Goal: Task Accomplishment & Management: Manage account settings

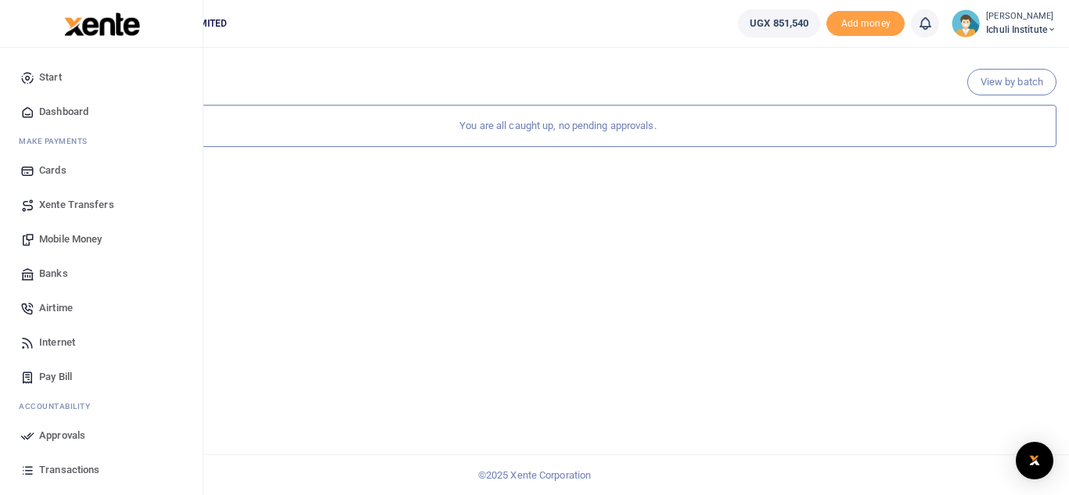
click at [90, 239] on span "Mobile Money" at bounding box center [70, 240] width 63 height 16
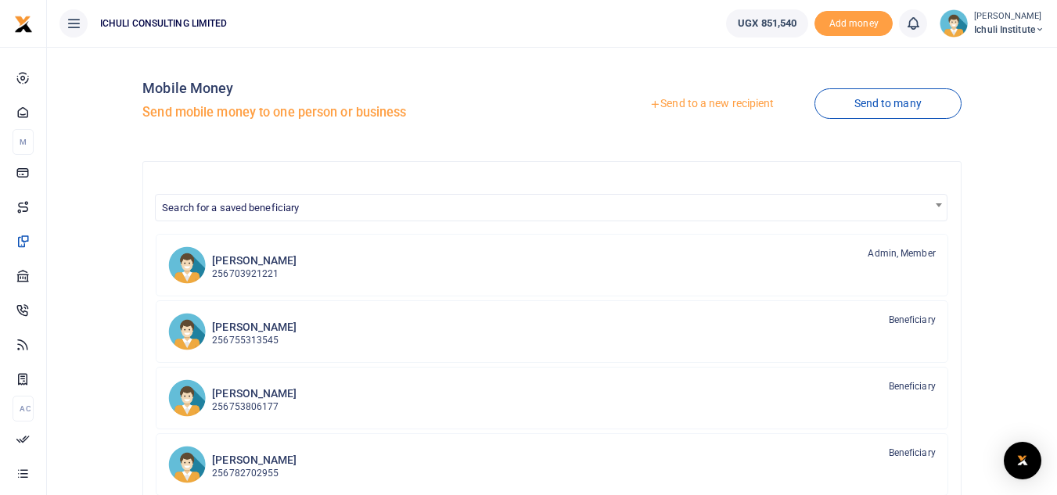
click at [679, 106] on link "Send to a new recipient" at bounding box center [712, 104] width 204 height 28
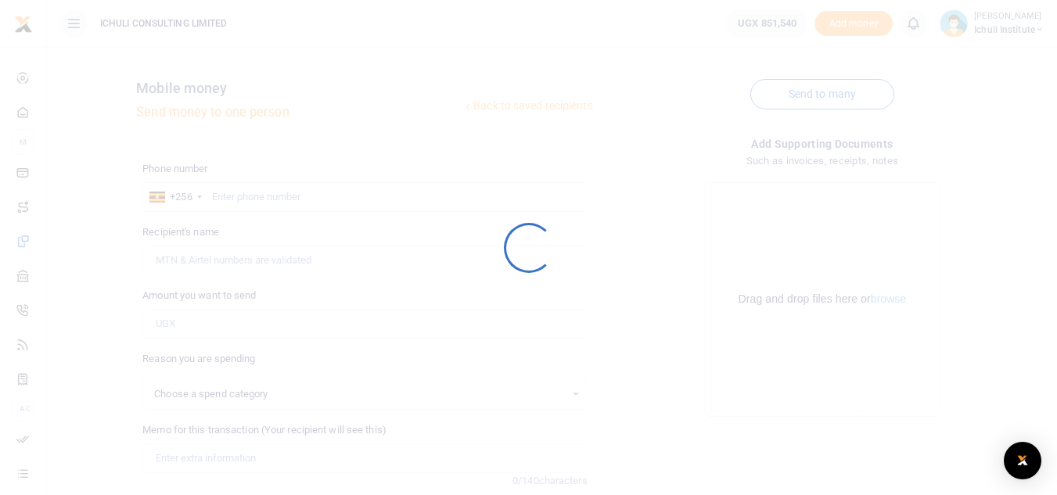
select select
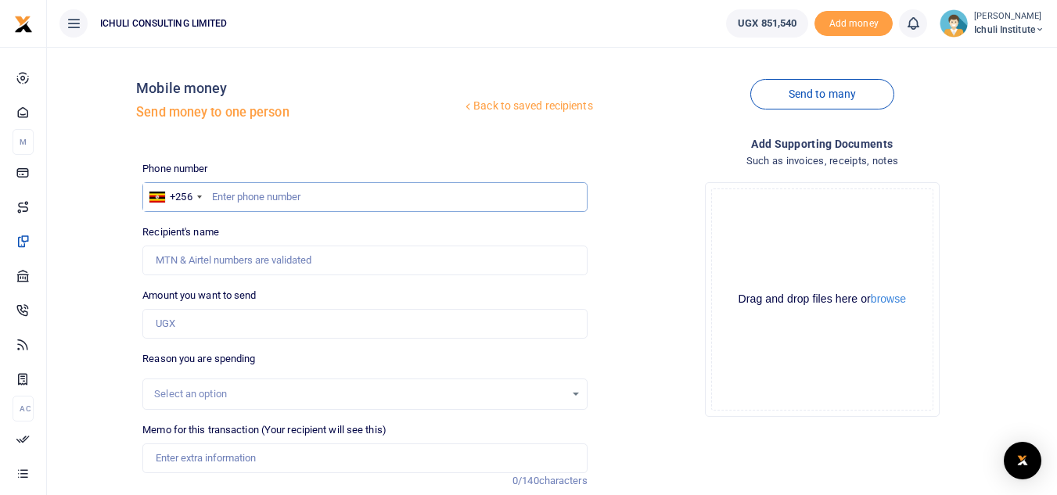
click at [234, 198] on input "text" at bounding box center [364, 197] width 445 height 30
paste input "702 824440"
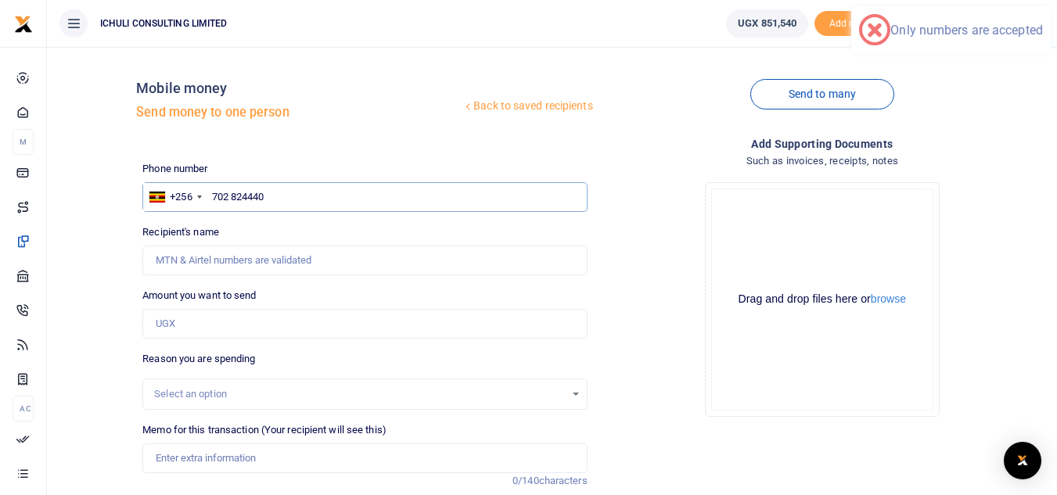
click at [235, 199] on input "702 824440" at bounding box center [364, 197] width 445 height 30
type input "702824440"
type input "Kabuye Isaac"
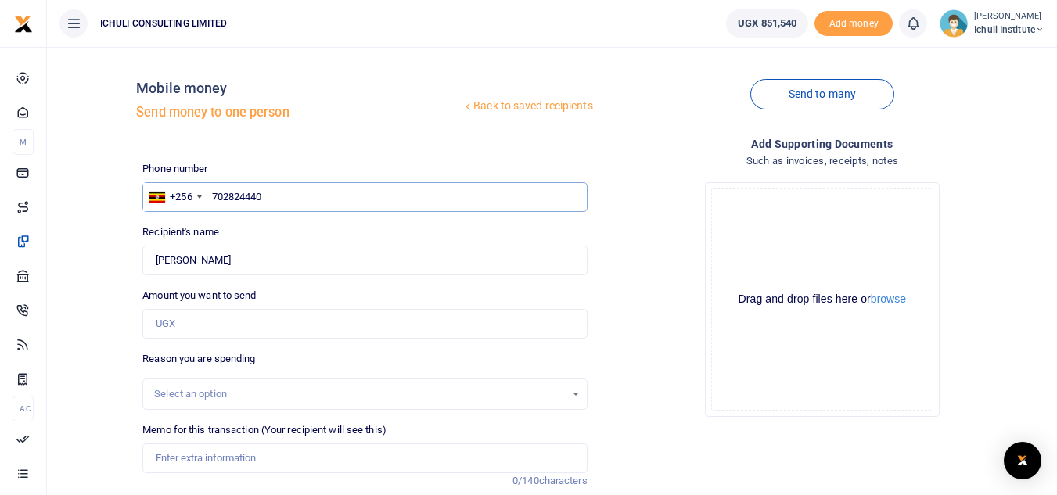
type input "702824440"
click at [190, 327] on input "Amount you want to send" at bounding box center [364, 324] width 445 height 30
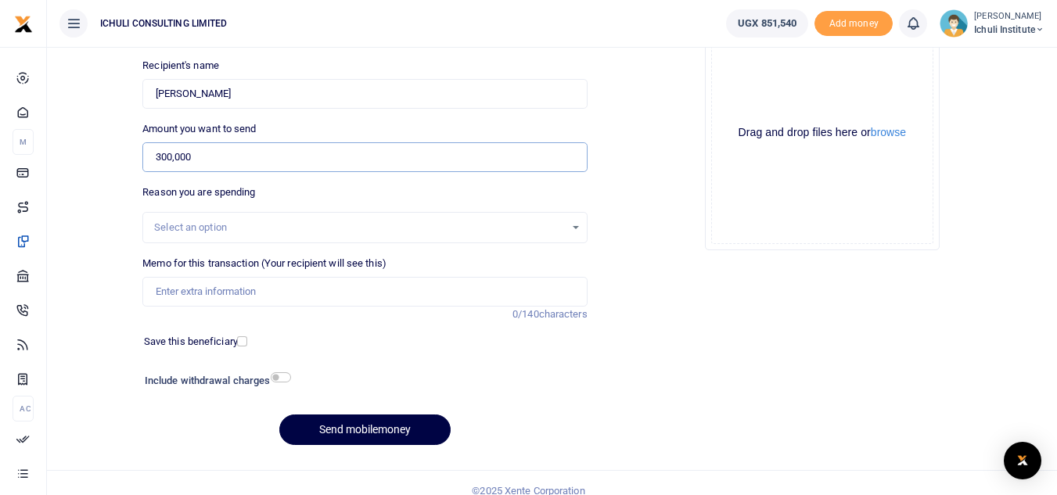
scroll to position [182, 0]
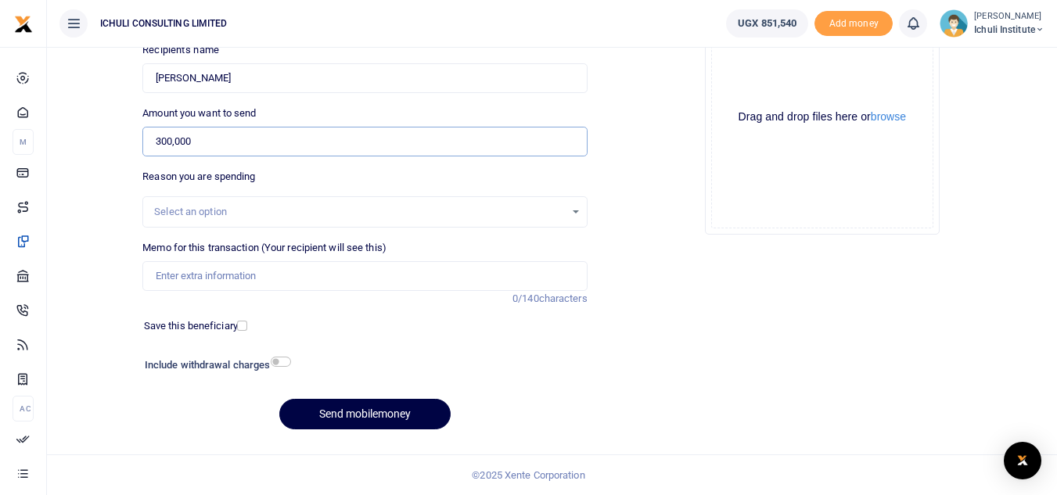
type input "300,000"
click at [553, 214] on div "Select an option" at bounding box center [359, 212] width 410 height 16
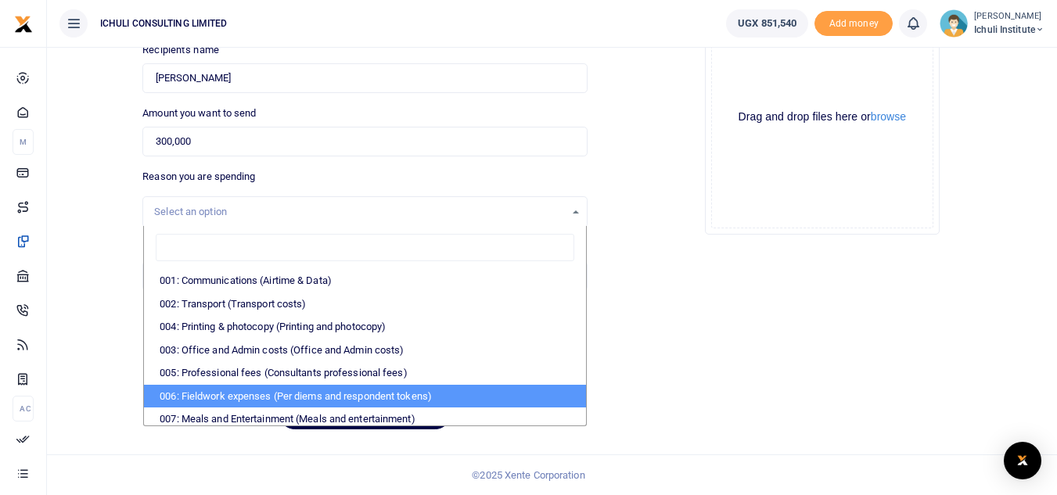
click at [355, 398] on li "006: Fieldwork expenses (Per diems and respondent tokens)" at bounding box center [364, 396] width 441 height 23
select select "66"
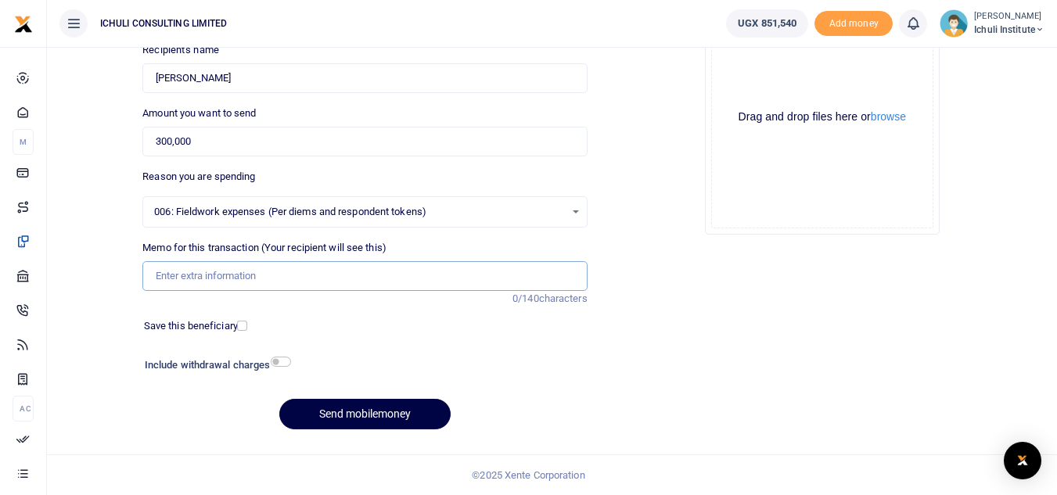
click at [275, 276] on input "Memo for this transaction (Your recipient will see this)" at bounding box center [364, 276] width 445 height 30
type input "Mombasa conference facilitation"
click at [380, 413] on button "Send mobilemoney" at bounding box center [364, 414] width 171 height 31
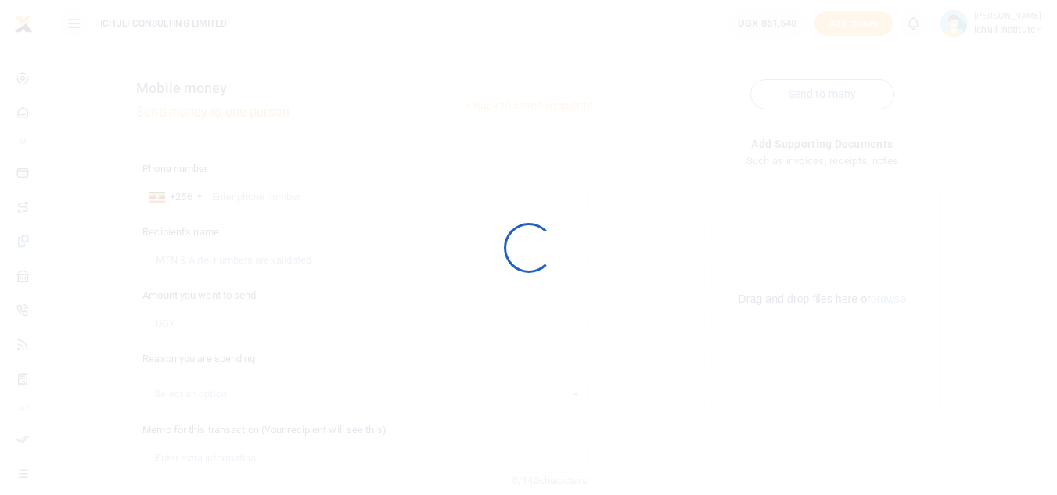
scroll to position [182, 0]
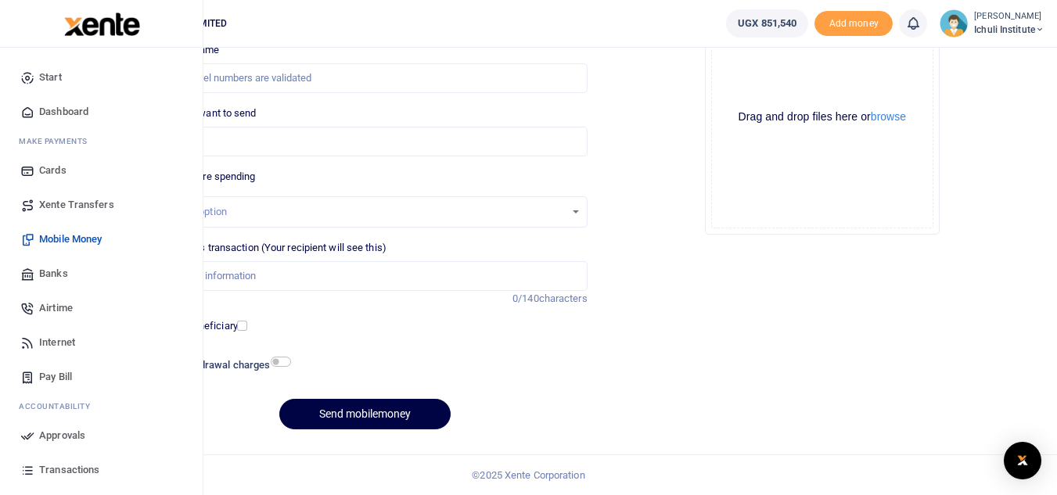
click at [53, 438] on span "Approvals" at bounding box center [62, 436] width 46 height 16
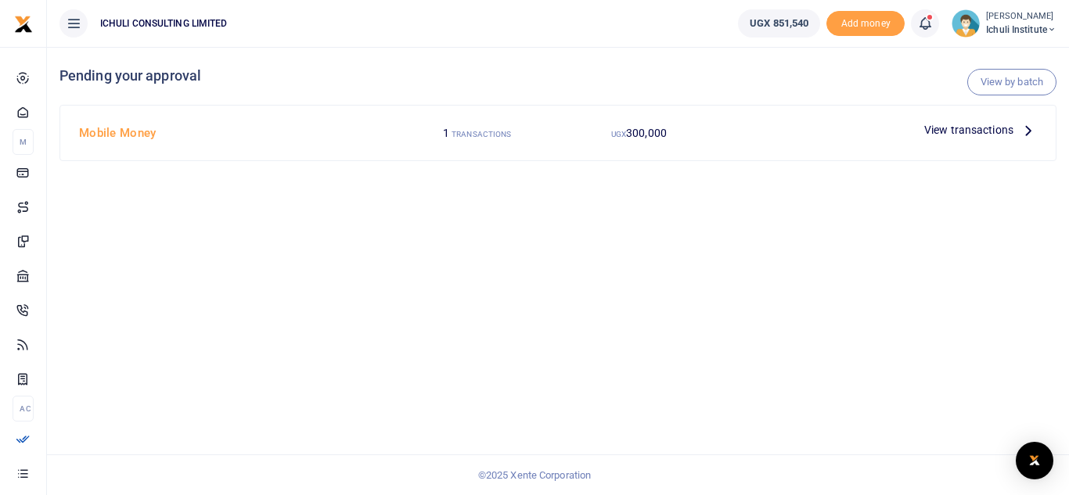
click at [1029, 128] on icon at bounding box center [1028, 129] width 17 height 17
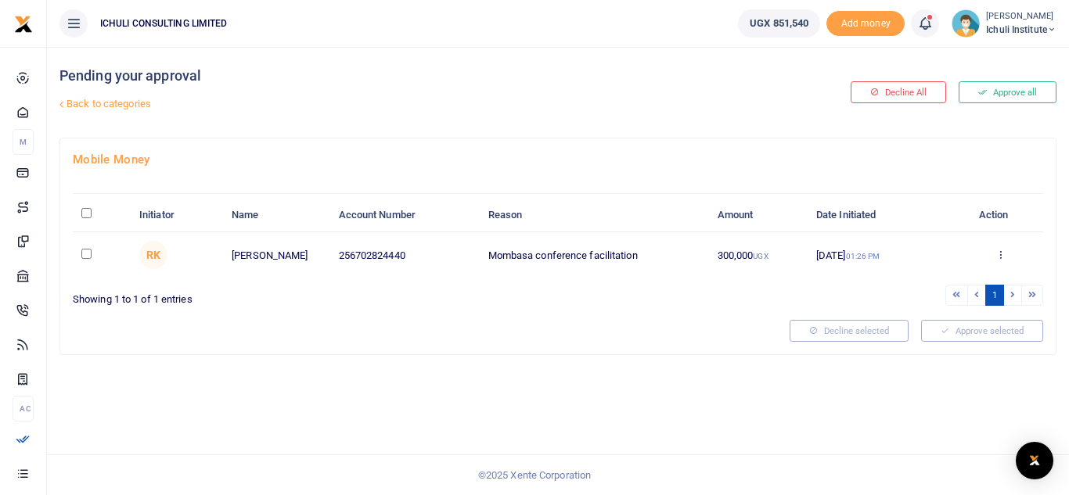
click at [85, 213] on input "\a \a : activate to sort column descending" at bounding box center [86, 213] width 10 height 10
checkbox input "true"
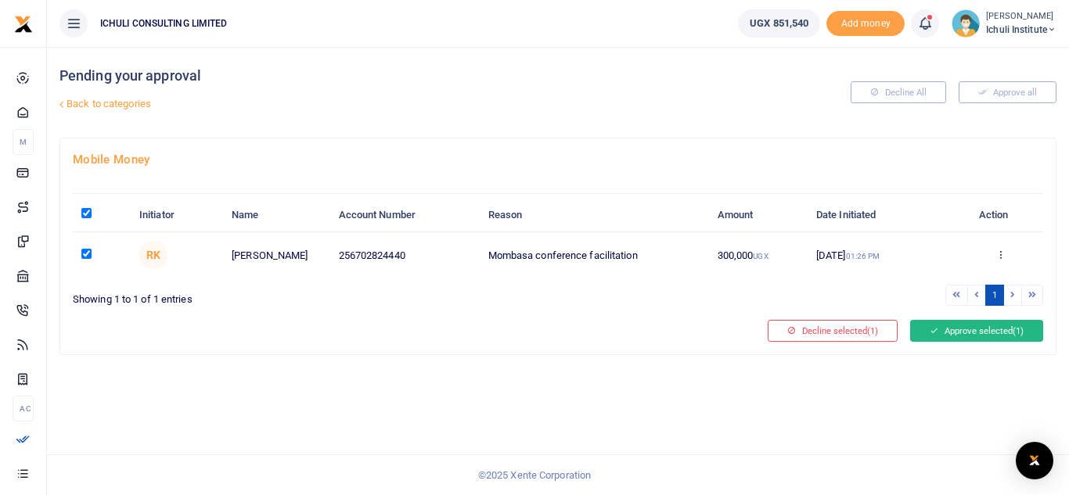
click at [964, 333] on button "Approve selected (1)" at bounding box center [976, 331] width 133 height 22
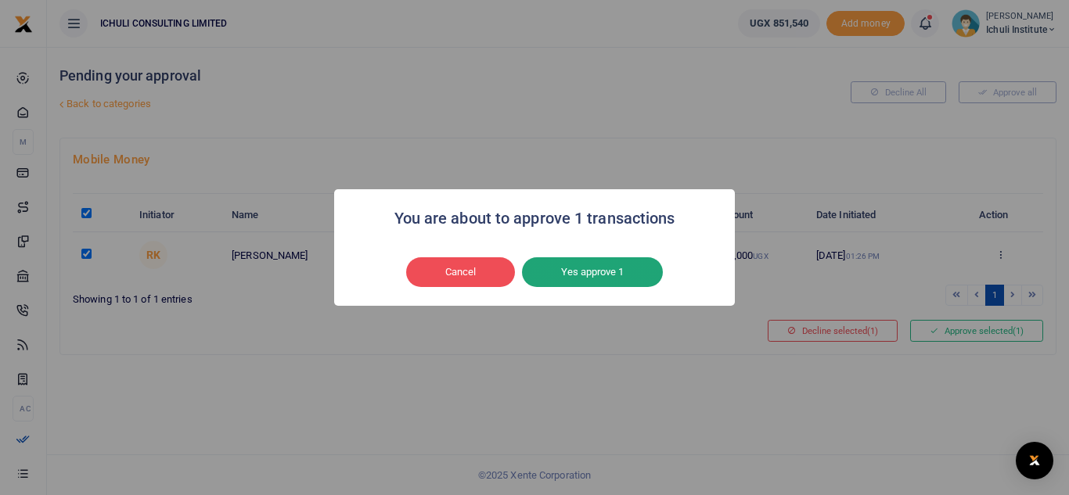
click at [579, 271] on button "Yes approve 1" at bounding box center [592, 273] width 141 height 30
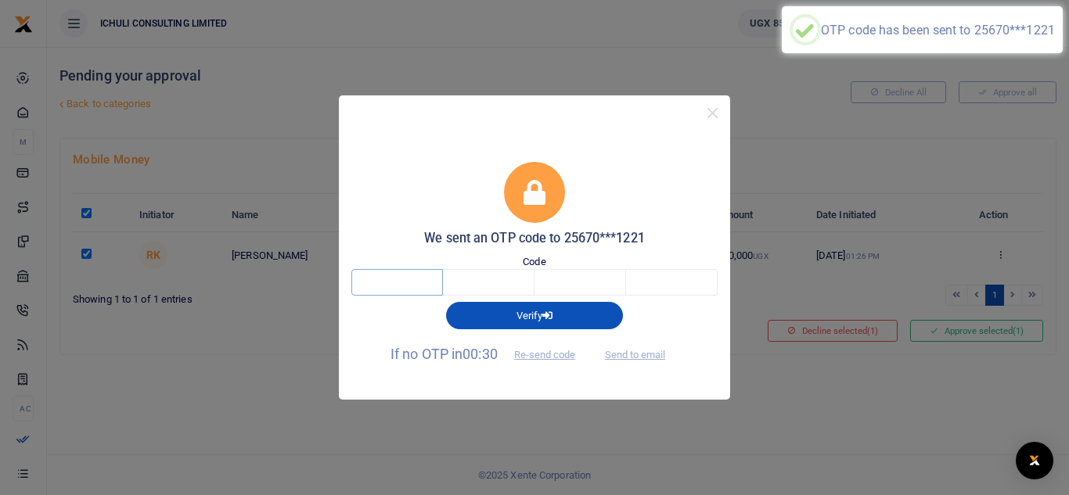
click at [412, 279] on input "text" at bounding box center [397, 282] width 92 height 27
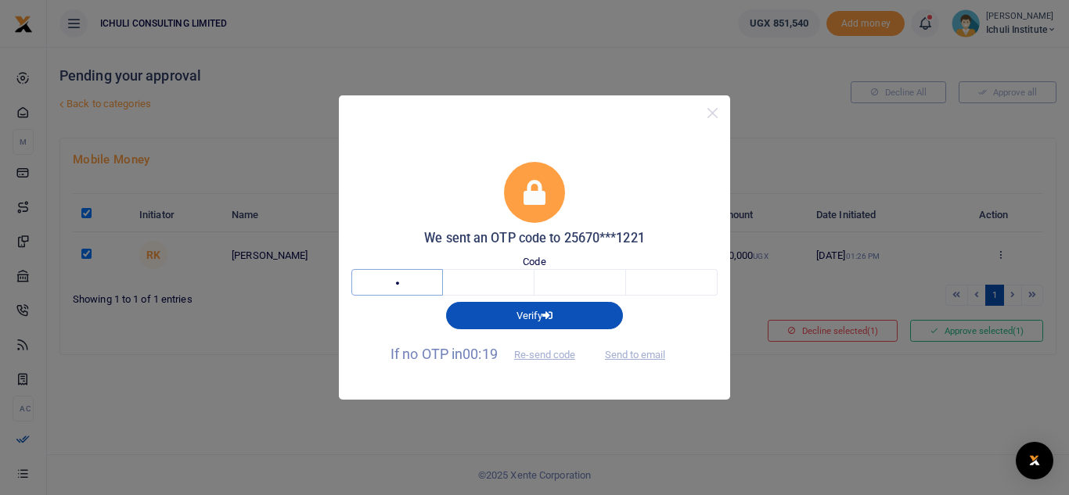
type input "9"
type input "6"
type input "1"
